Goal: Task Accomplishment & Management: Complete application form

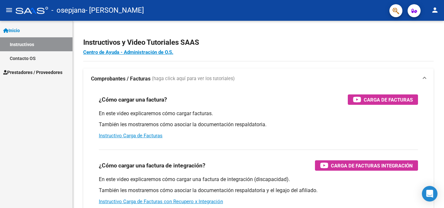
click at [435, 9] on mat-icon "person" at bounding box center [435, 10] width 8 height 8
click at [435, 9] on div at bounding box center [222, 104] width 444 height 208
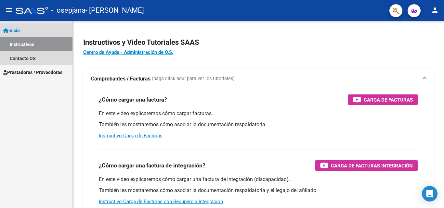
click at [48, 45] on link "Instructivos" at bounding box center [36, 44] width 72 height 14
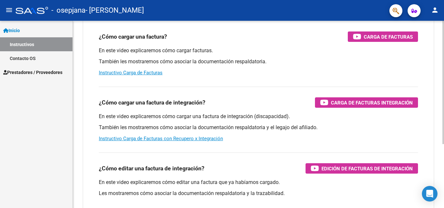
scroll to position [65, 0]
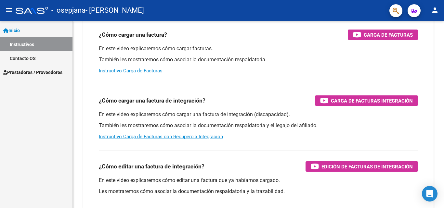
click at [41, 72] on span "Prestadores / Proveedores" at bounding box center [32, 72] width 59 height 7
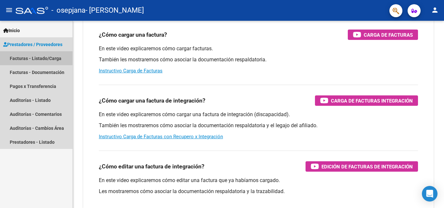
click at [42, 58] on link "Facturas - Listado/Carga" at bounding box center [36, 58] width 72 height 14
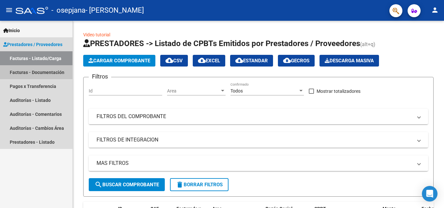
click at [34, 75] on link "Facturas - Documentación" at bounding box center [36, 72] width 72 height 14
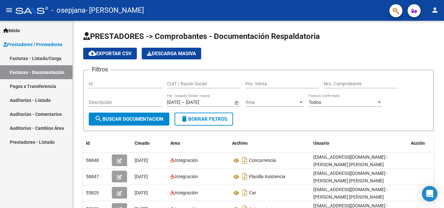
click at [47, 74] on link "Facturas - Documentación" at bounding box center [36, 72] width 72 height 14
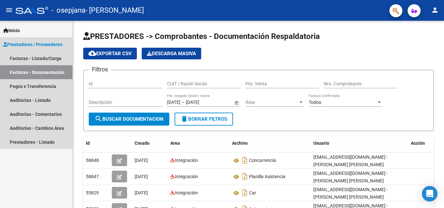
click at [49, 71] on link "Facturas - Documentación" at bounding box center [36, 72] width 72 height 14
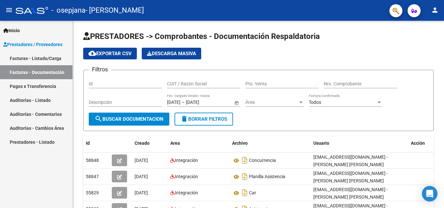
click at [30, 68] on link "Facturas - Documentación" at bounding box center [36, 72] width 72 height 14
click at [24, 56] on link "Facturas - Listado/Carga" at bounding box center [36, 58] width 72 height 14
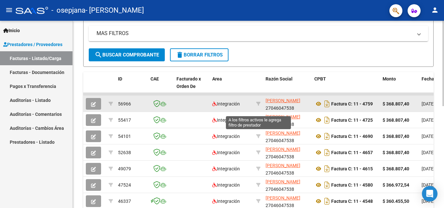
scroll to position [127, 0]
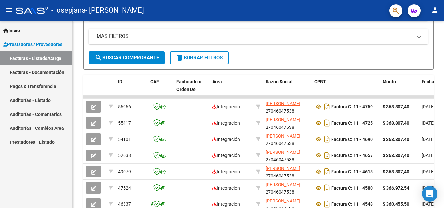
click at [38, 62] on link "Facturas - Listado/Carga" at bounding box center [36, 58] width 72 height 14
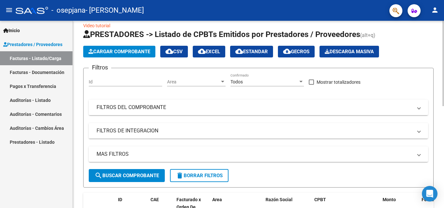
scroll to position [0, 0]
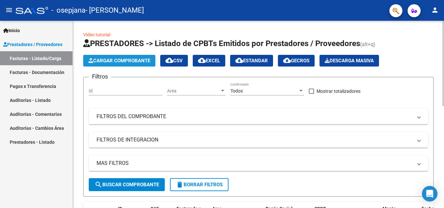
click at [136, 59] on span "Cargar Comprobante" at bounding box center [119, 61] width 62 height 6
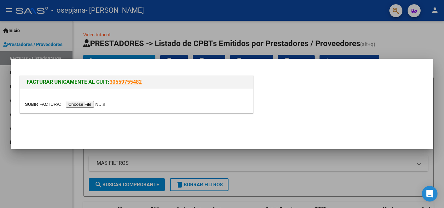
click at [93, 104] on input "file" at bounding box center [66, 104] width 82 height 7
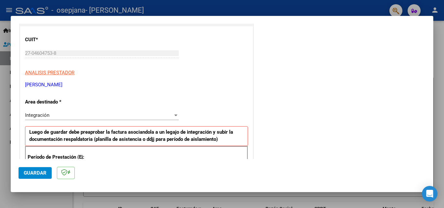
scroll to position [68, 0]
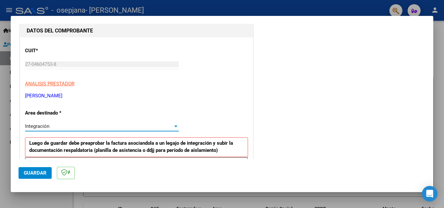
click at [84, 125] on div "Integración" at bounding box center [99, 126] width 148 height 6
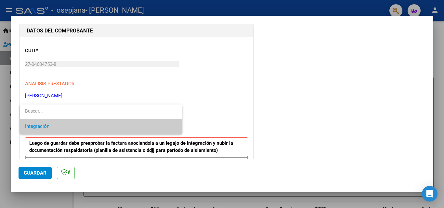
click at [84, 125] on span "Integración" at bounding box center [101, 126] width 152 height 15
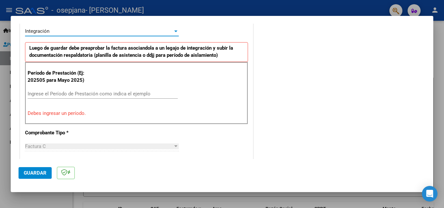
scroll to position [162, 0]
click at [50, 97] on input "Ingrese el Período de Prestación como indica el ejemplo" at bounding box center [103, 94] width 150 height 6
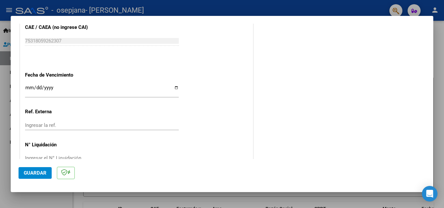
scroll to position [404, 0]
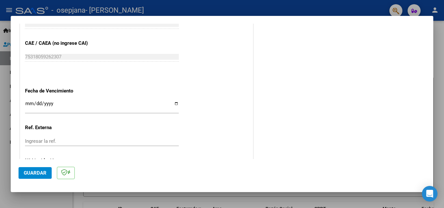
type input "202507"
click at [173, 103] on input "Ingresar la fecha" at bounding box center [102, 106] width 154 height 10
type input "[DATE]"
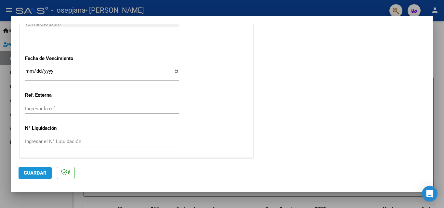
click at [24, 170] on span "Guardar" at bounding box center [35, 173] width 23 height 6
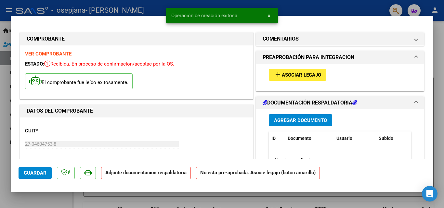
click at [292, 74] on span "Asociar Legajo" at bounding box center [301, 75] width 39 height 6
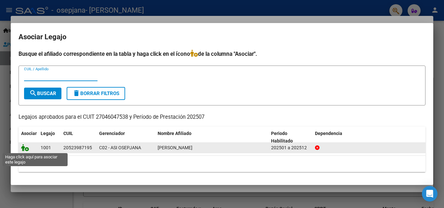
click at [27, 147] on icon at bounding box center [25, 147] width 8 height 7
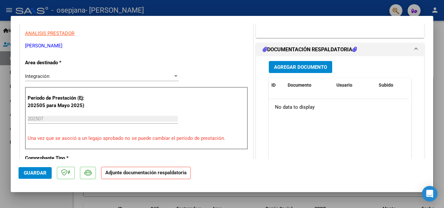
scroll to position [130, 0]
click at [297, 69] on span "Agregar Documento" at bounding box center [300, 68] width 53 height 6
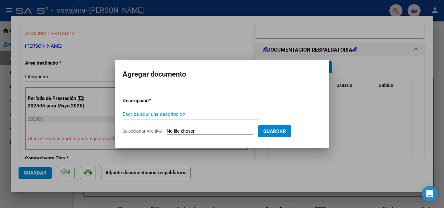
click at [152, 114] on input "Escriba aquí una descripcion" at bounding box center [191, 114] width 137 height 6
type input "PLANILLA"
click at [197, 131] on input "Seleccionar Archivo" at bounding box center [210, 132] width 86 height 6
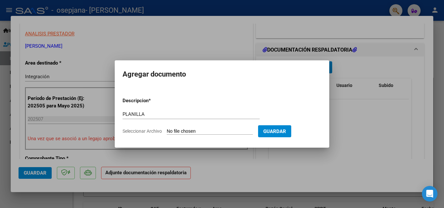
type input "C:\fakepath\PLANILLA.pdf"
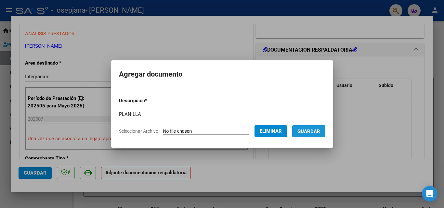
click at [315, 129] on span "Guardar" at bounding box center [308, 132] width 23 height 6
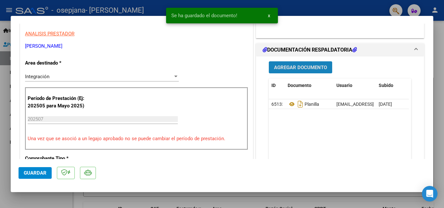
click at [305, 69] on span "Agregar Documento" at bounding box center [300, 68] width 53 height 6
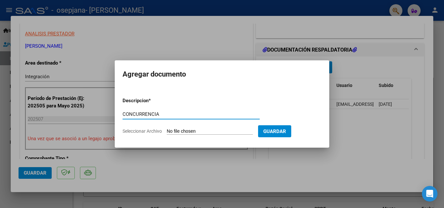
type input "CONCURRENCIA"
click at [188, 132] on input "Seleccionar Archivo" at bounding box center [210, 132] width 86 height 6
type input "C:\fakepath\[PERSON_NAME].pdf"
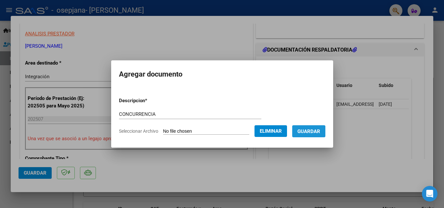
click at [310, 133] on span "Guardar" at bounding box center [308, 132] width 23 height 6
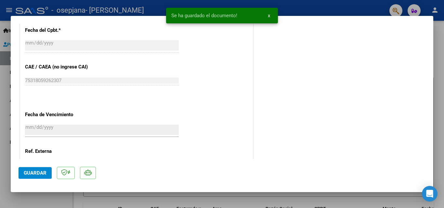
scroll to position [446, 0]
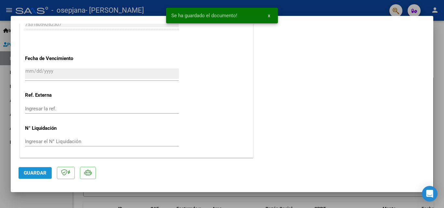
click at [35, 175] on span "Guardar" at bounding box center [35, 173] width 23 height 6
click at [267, 16] on button "x" at bounding box center [269, 16] width 13 height 12
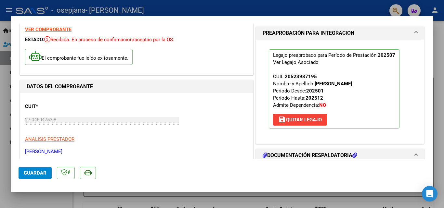
scroll to position [0, 0]
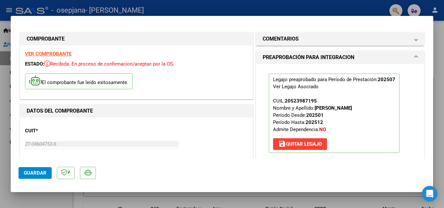
click at [444, 76] on div at bounding box center [222, 104] width 444 height 208
type input "$ 0,00"
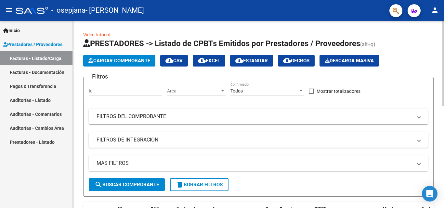
click at [120, 57] on button "Cargar Comprobante" at bounding box center [119, 61] width 72 height 12
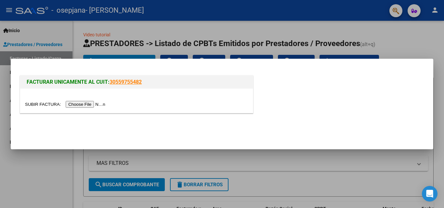
click at [86, 105] on input "file" at bounding box center [66, 104] width 82 height 7
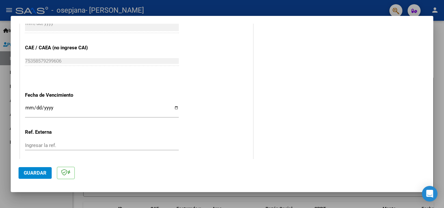
scroll to position [419, 0]
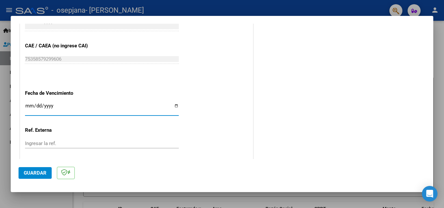
click at [173, 105] on input "Ingresar la fecha" at bounding box center [102, 108] width 154 height 10
type input "[DATE]"
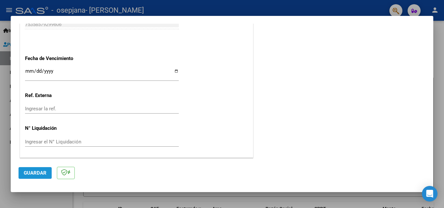
click at [37, 172] on span "Guardar" at bounding box center [35, 173] width 23 height 6
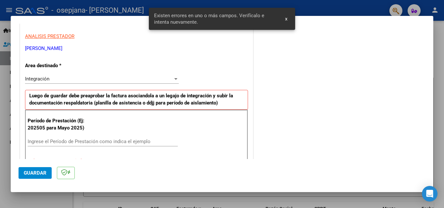
scroll to position [126, 0]
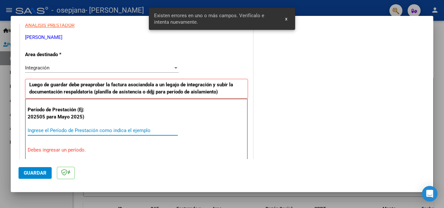
click at [78, 130] on input "Ingrese el Período de Prestación como indica el ejemplo" at bounding box center [103, 131] width 150 height 6
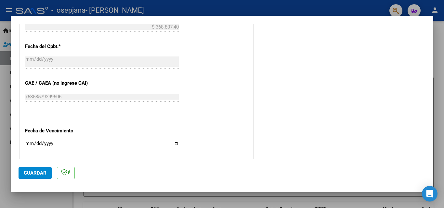
scroll to position [436, 0]
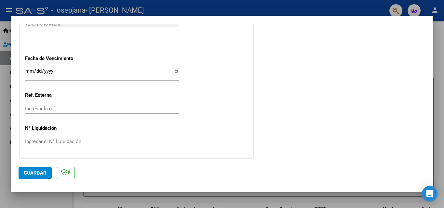
type input "202508"
click at [38, 174] on span "Guardar" at bounding box center [35, 173] width 23 height 6
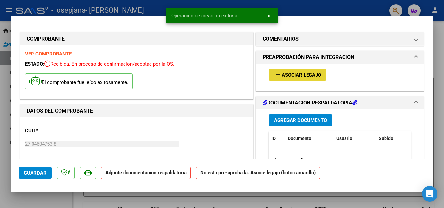
click at [290, 72] on span "Asociar Legajo" at bounding box center [301, 75] width 39 height 6
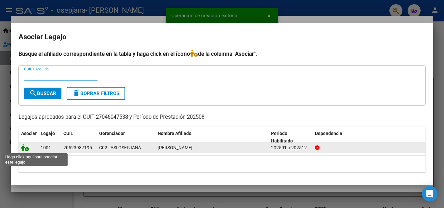
click at [26, 148] on icon at bounding box center [25, 147] width 8 height 7
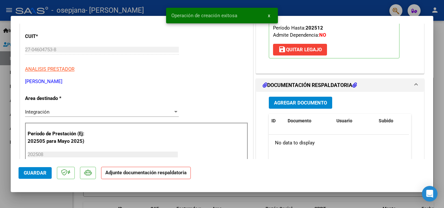
scroll to position [97, 0]
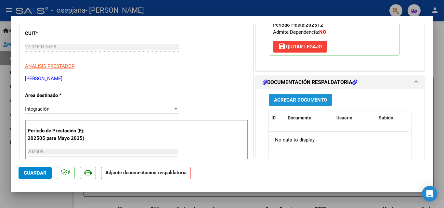
click at [309, 104] on button "Agregar Documento" at bounding box center [300, 100] width 63 height 12
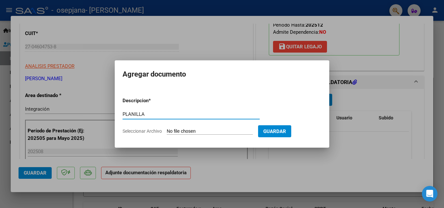
type input "PLANILLA"
click at [194, 132] on input "Seleccionar Archivo" at bounding box center [210, 132] width 86 height 6
type input "C:\fakepath\PLANILLA.pdf"
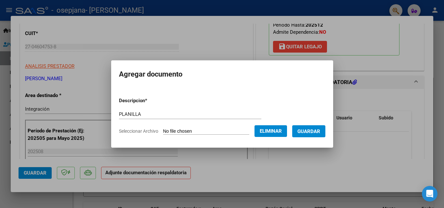
click at [311, 132] on span "Guardar" at bounding box center [308, 132] width 23 height 6
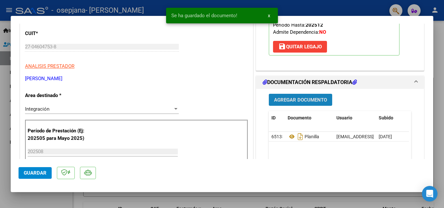
click at [295, 98] on span "Agregar Documento" at bounding box center [300, 100] width 53 height 6
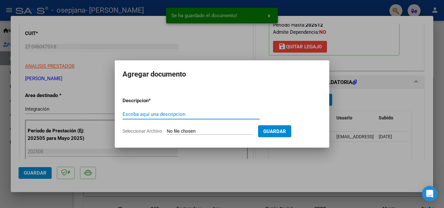
click at [151, 117] on input "Escriba aquí una descripcion" at bounding box center [191, 114] width 137 height 6
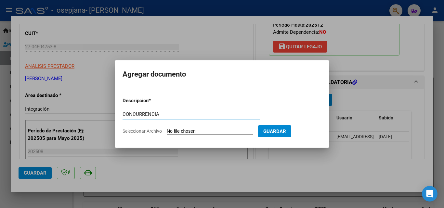
type input "CONCURRENCIA"
click at [186, 131] on input "Seleccionar Archivo" at bounding box center [210, 132] width 86 height 6
type input "C:\fakepath\[PERSON_NAME].pdf"
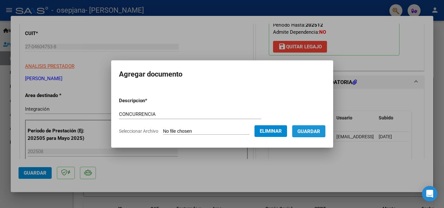
click at [320, 134] on span "Guardar" at bounding box center [308, 132] width 23 height 6
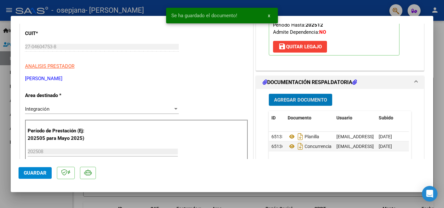
scroll to position [292, 0]
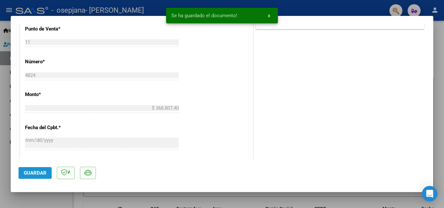
click at [35, 174] on span "Guardar" at bounding box center [35, 173] width 23 height 6
click at [438, 52] on div at bounding box center [222, 104] width 444 height 208
type input "$ 0,00"
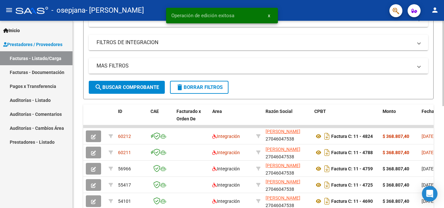
scroll to position [8, 0]
